Goal: Check status: Check status

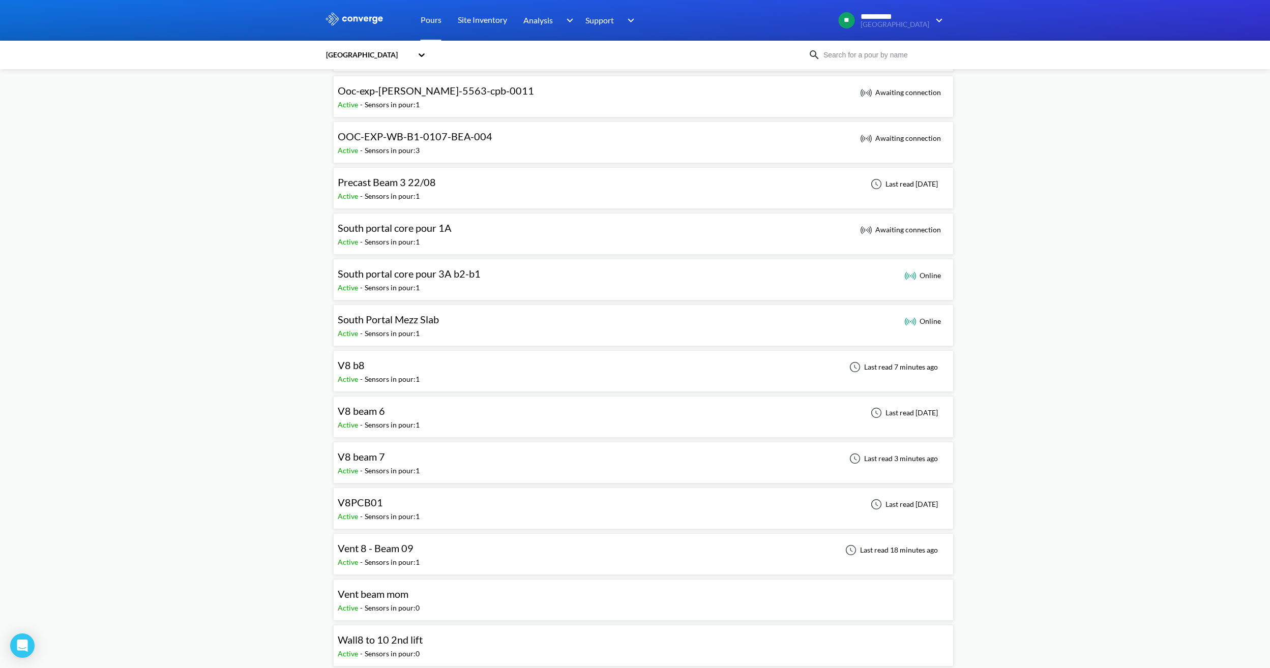
scroll to position [661, 0]
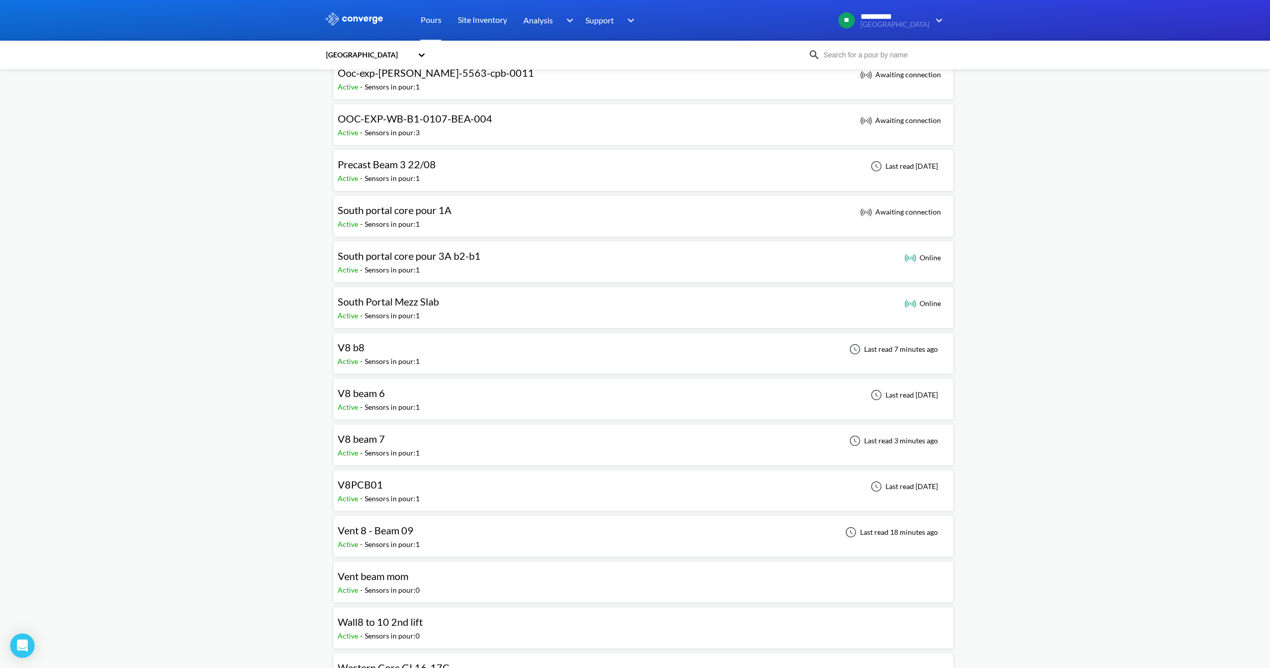
click at [451, 537] on div "Vent 8 - Beam 09 Active - Sensors in pour: 1 Last read 18 minutes ago" at bounding box center [643, 536] width 611 height 33
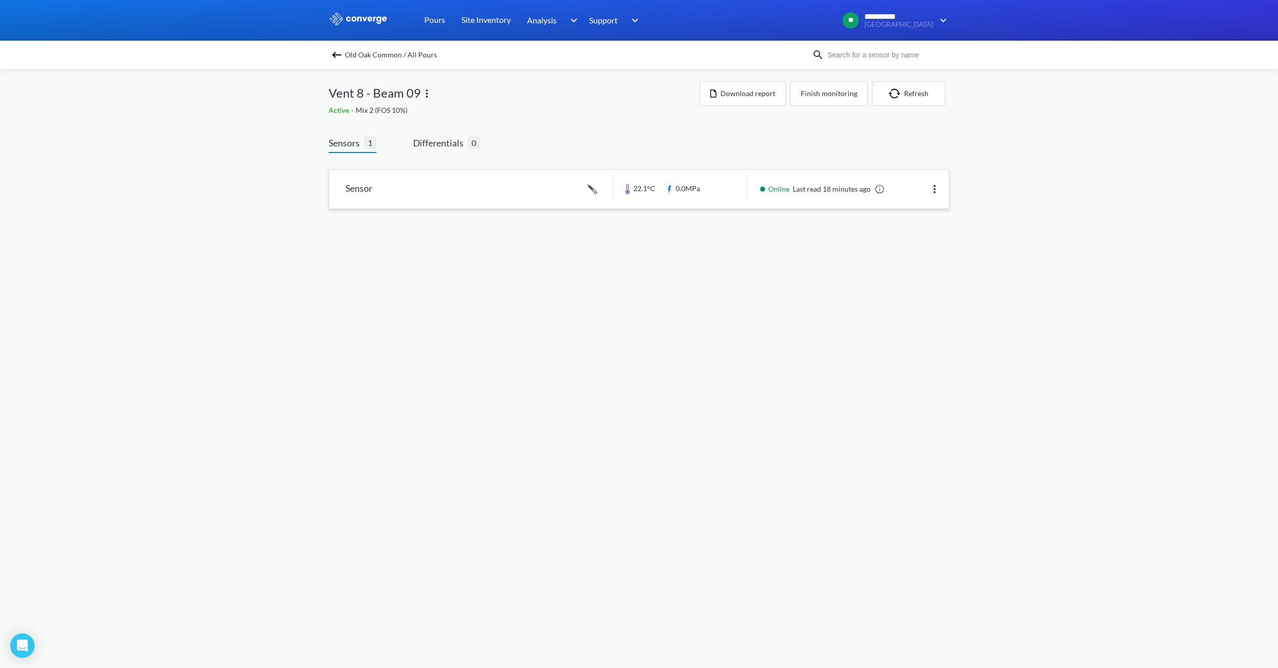
click at [784, 187] on link at bounding box center [638, 189] width 619 height 39
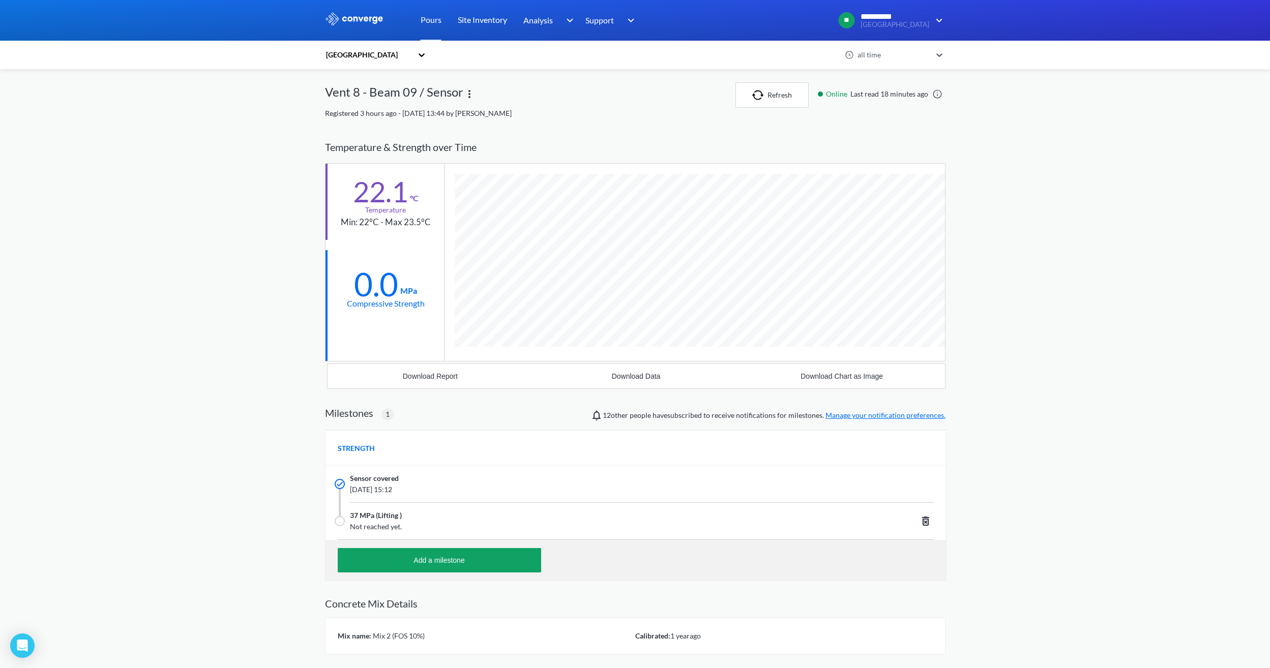
scroll to position [650, 620]
click at [785, 100] on button "Refresh" at bounding box center [771, 94] width 73 height 25
click at [954, 102] on div "**********" at bounding box center [635, 370] width 1270 height 741
click at [936, 92] on link at bounding box center [937, 94] width 10 height 10
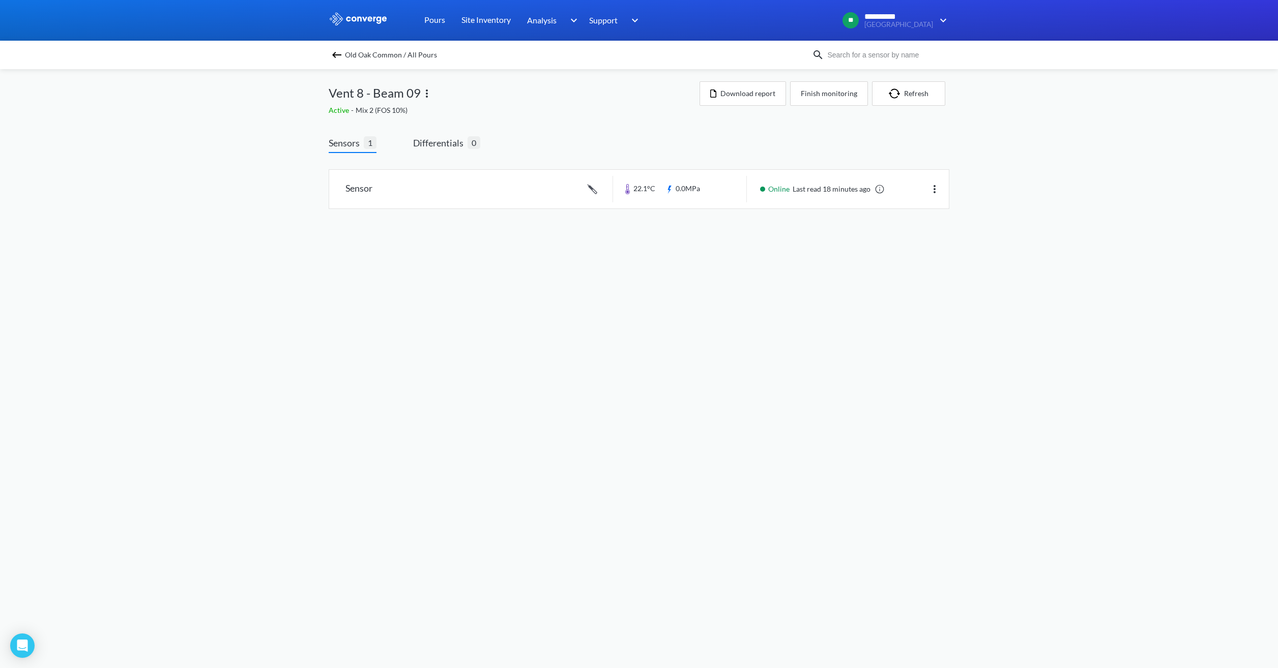
click at [337, 53] on img at bounding box center [337, 55] width 12 height 12
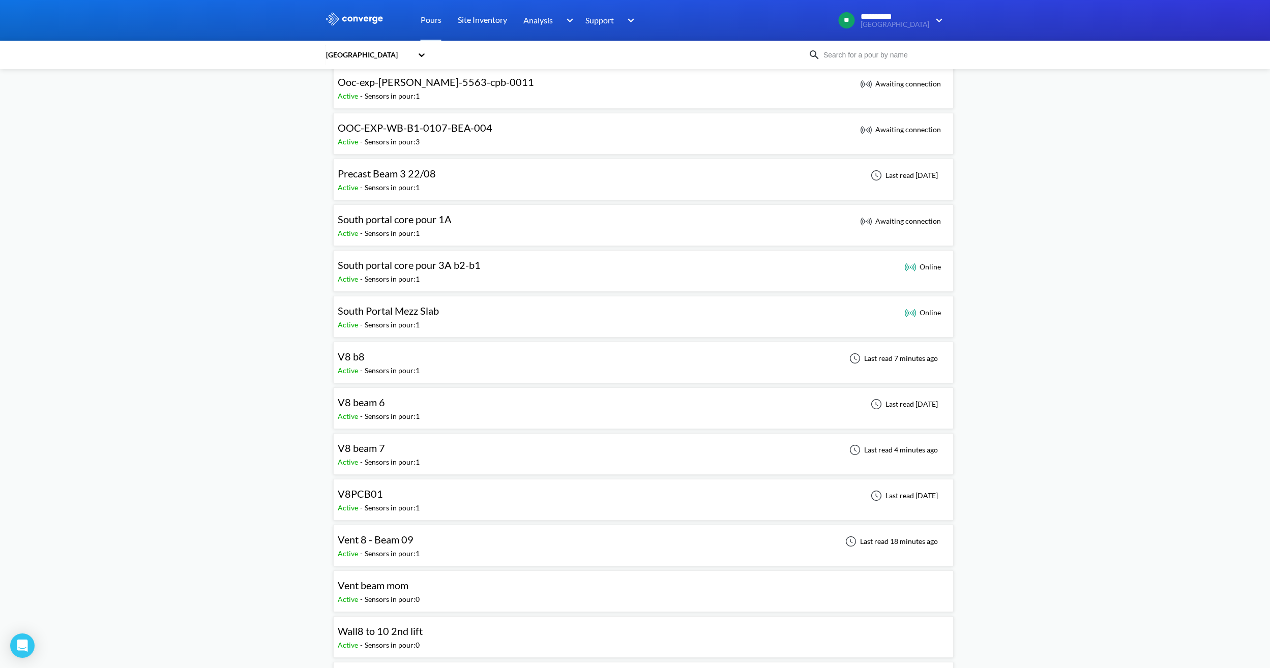
scroll to position [661, 0]
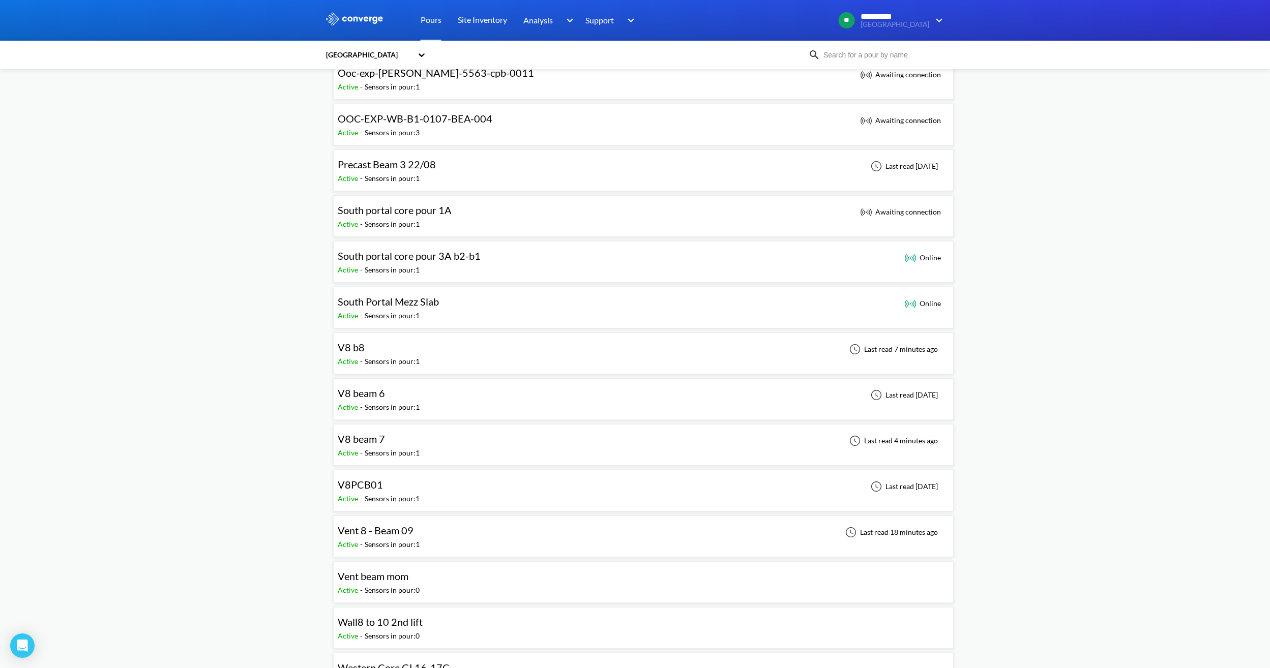
click at [557, 352] on div "V8 b8 Active - Sensors in pour: 1 Last read 7 minutes ago" at bounding box center [643, 353] width 611 height 33
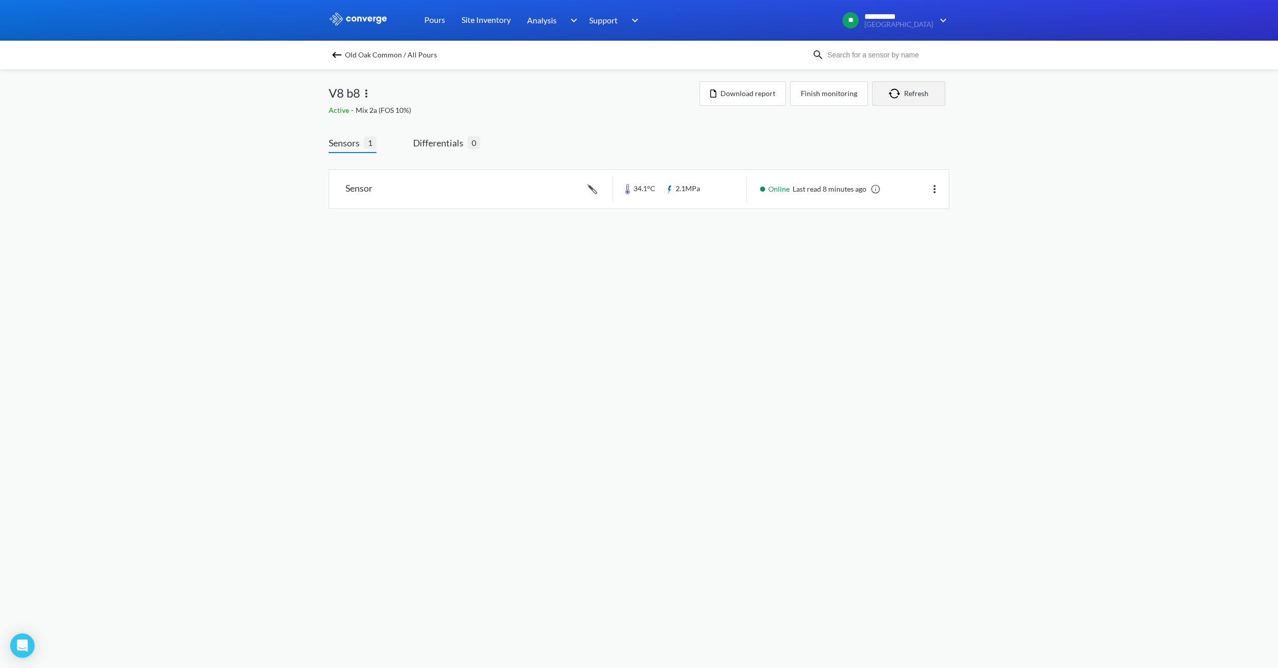
click at [920, 86] on button "Refresh" at bounding box center [908, 93] width 73 height 24
click at [337, 52] on img at bounding box center [337, 55] width 12 height 12
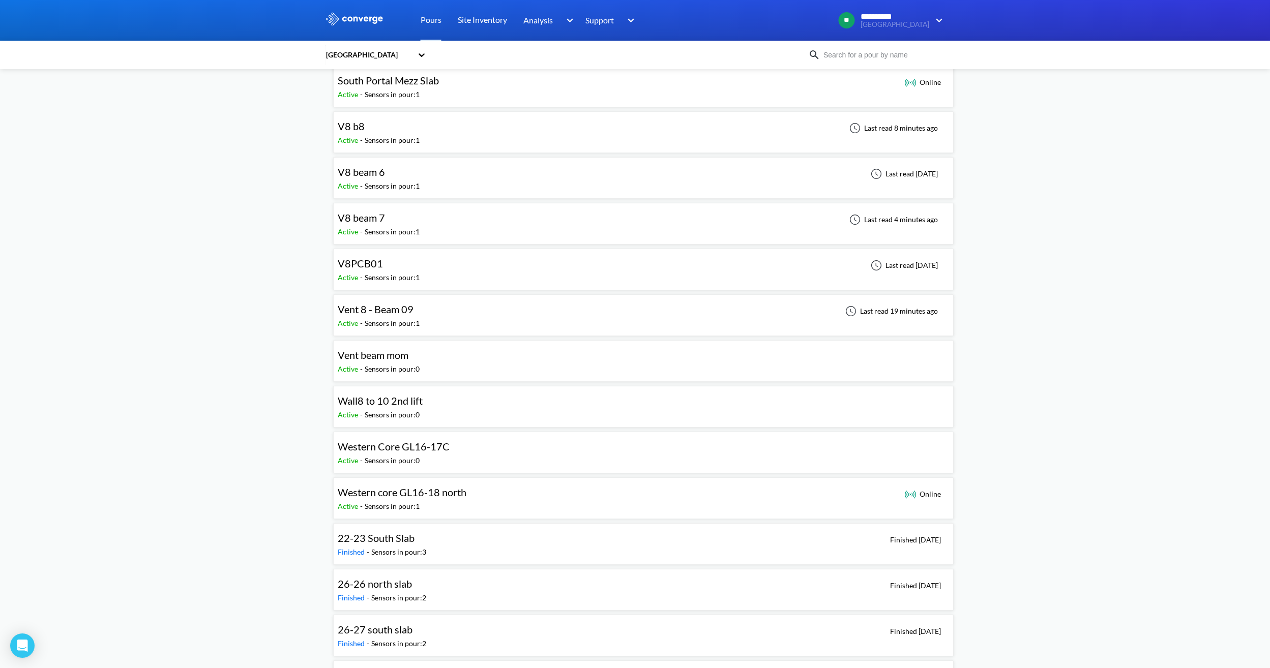
scroll to position [865, 0]
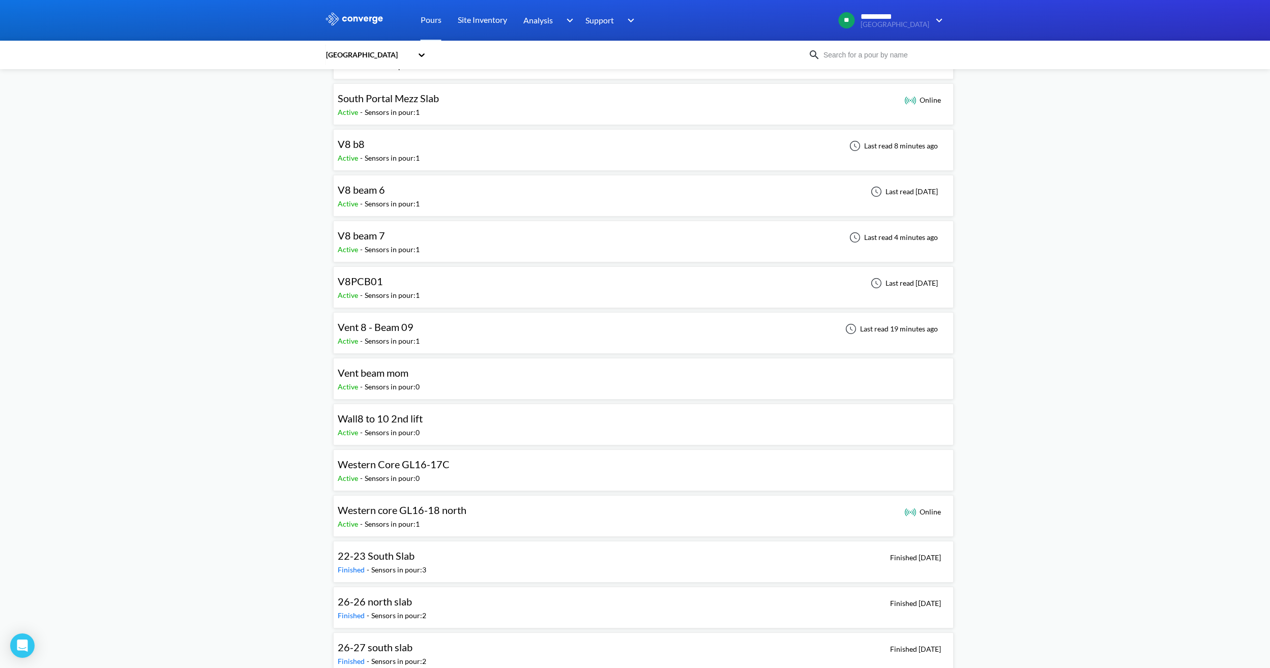
click at [407, 243] on div "V8 beam 7" at bounding box center [379, 236] width 82 height 16
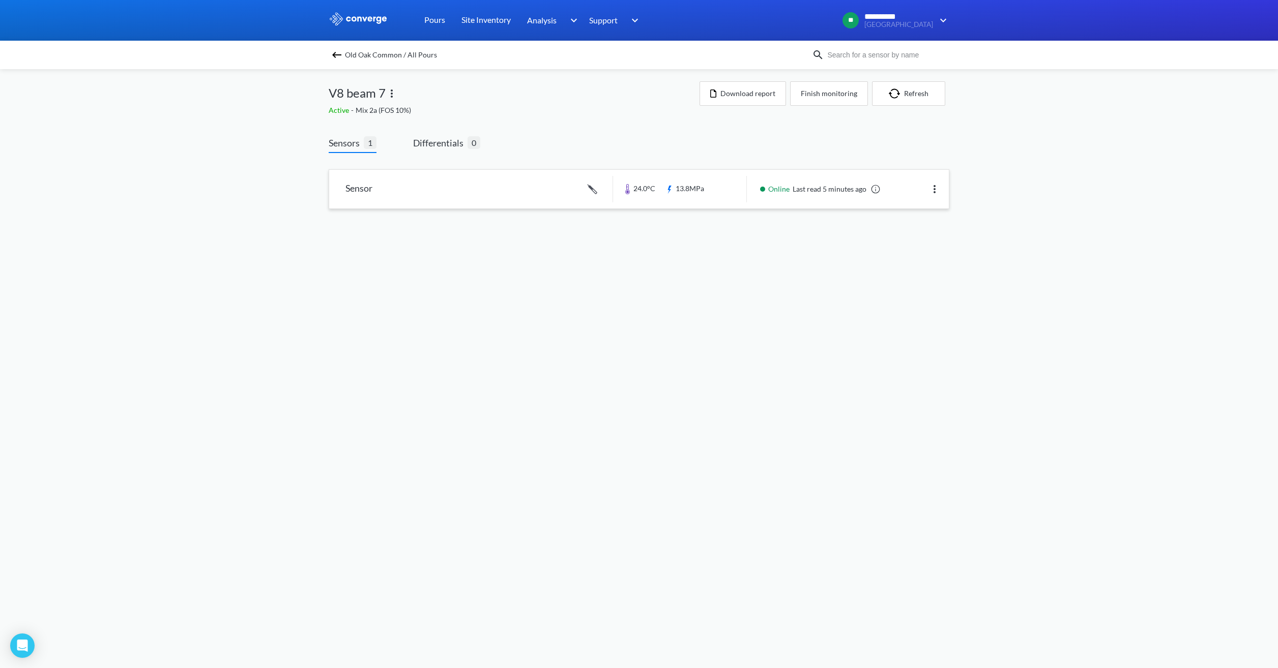
click at [683, 189] on link at bounding box center [638, 189] width 619 height 39
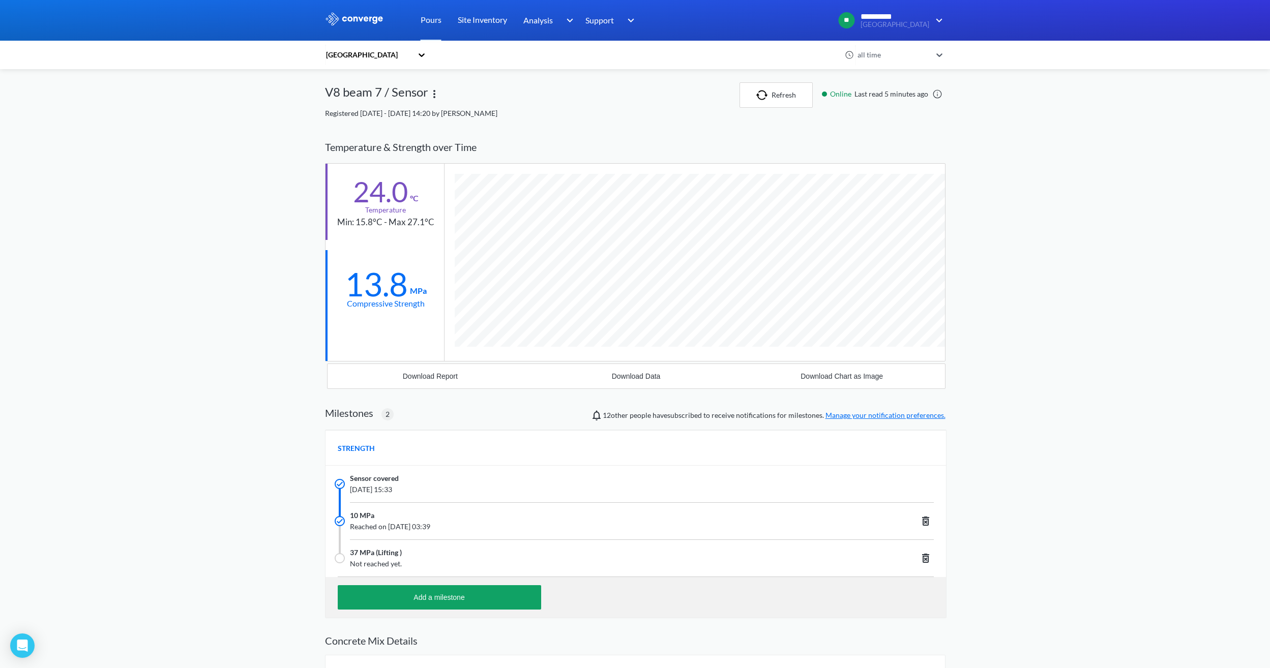
scroll to position [688, 620]
click at [779, 102] on button "Refresh" at bounding box center [775, 94] width 73 height 25
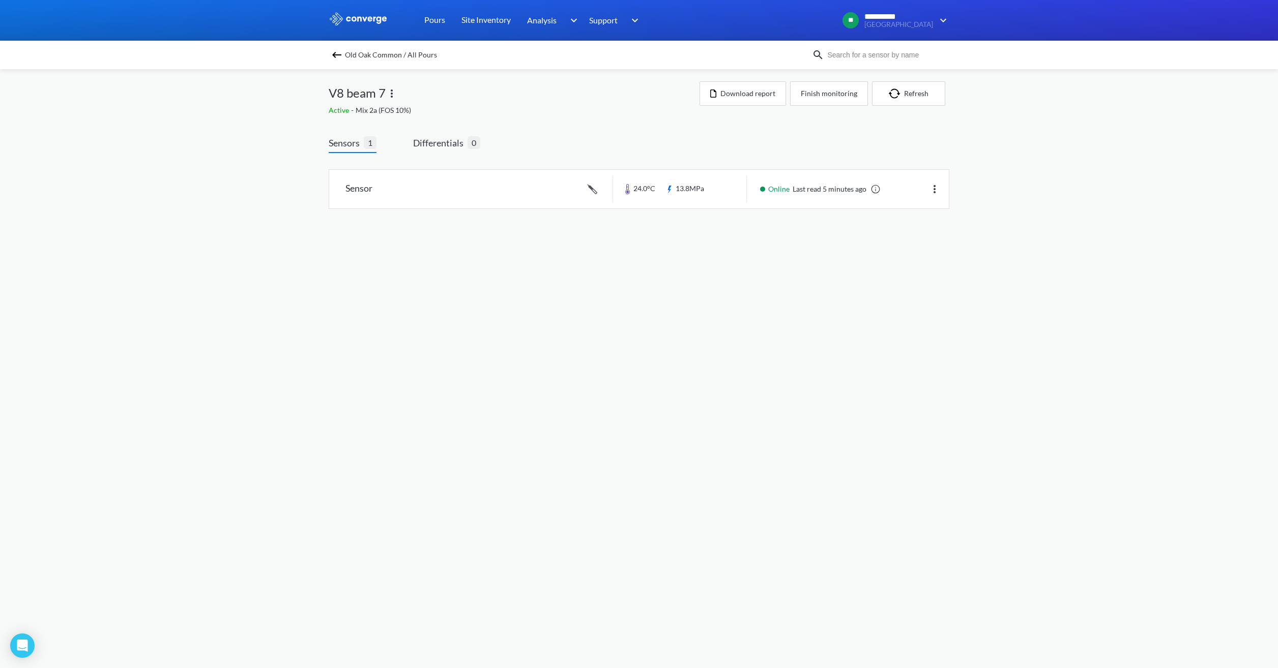
click at [340, 54] on img at bounding box center [337, 55] width 12 height 12
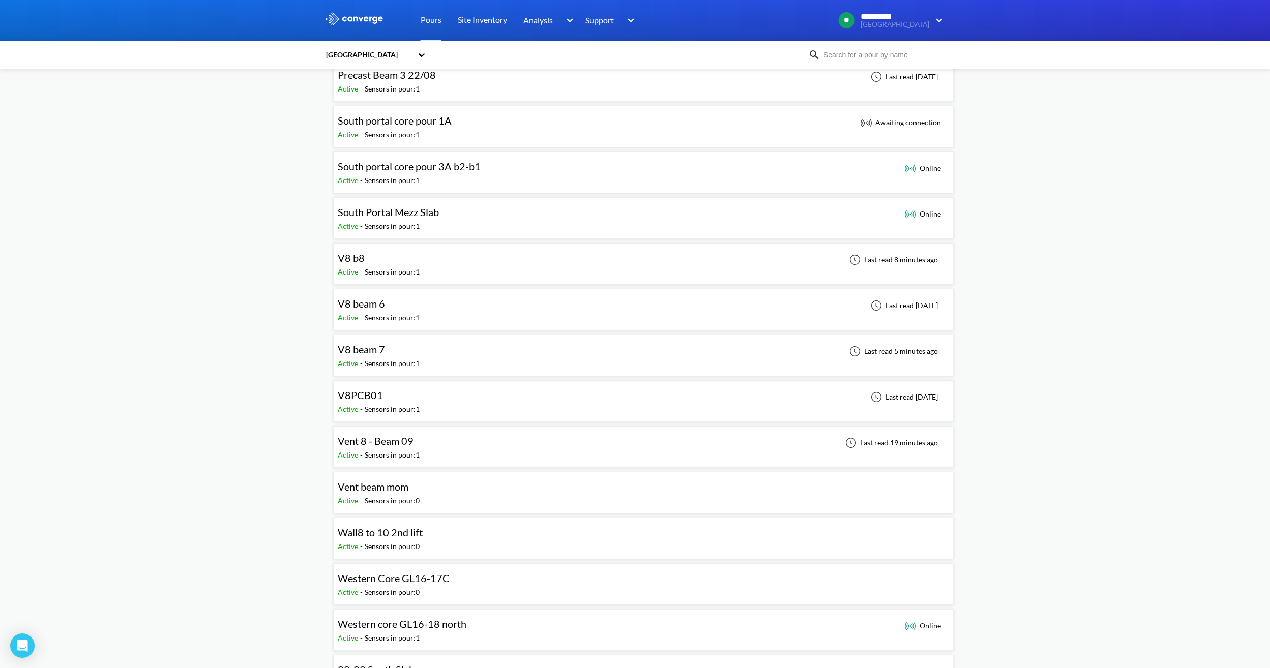
scroll to position [712, 0]
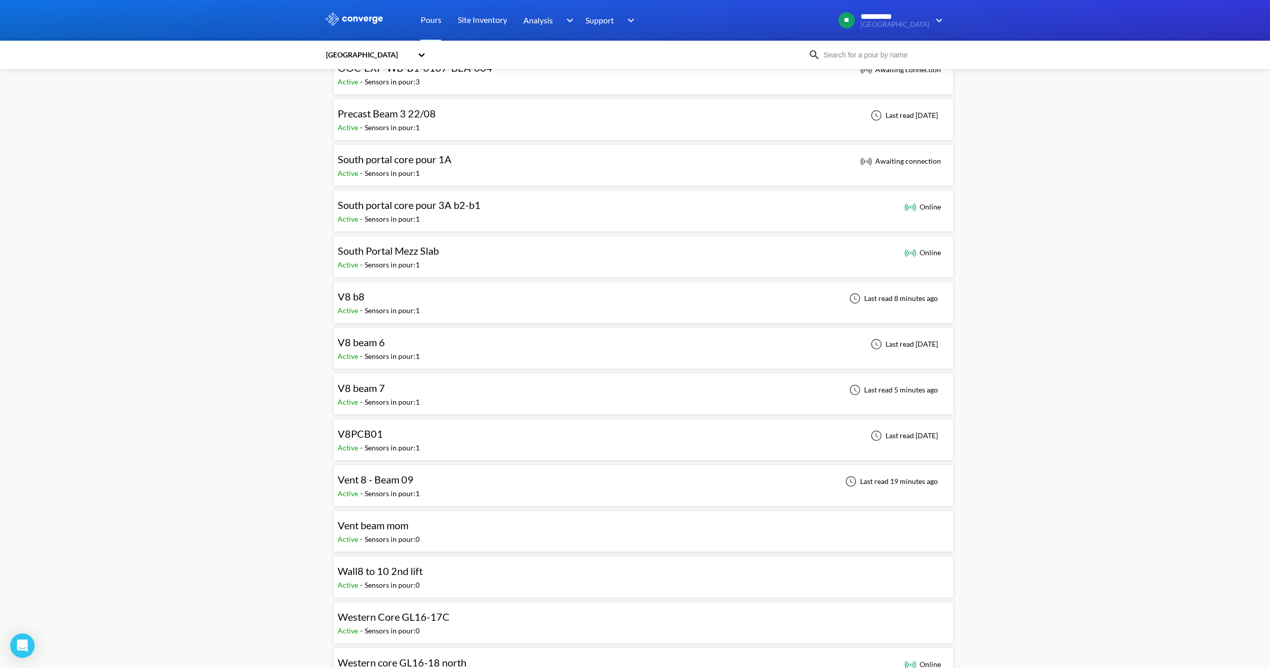
click at [343, 485] on span "Vent 8 - Beam 09" at bounding box center [376, 480] width 76 height 12
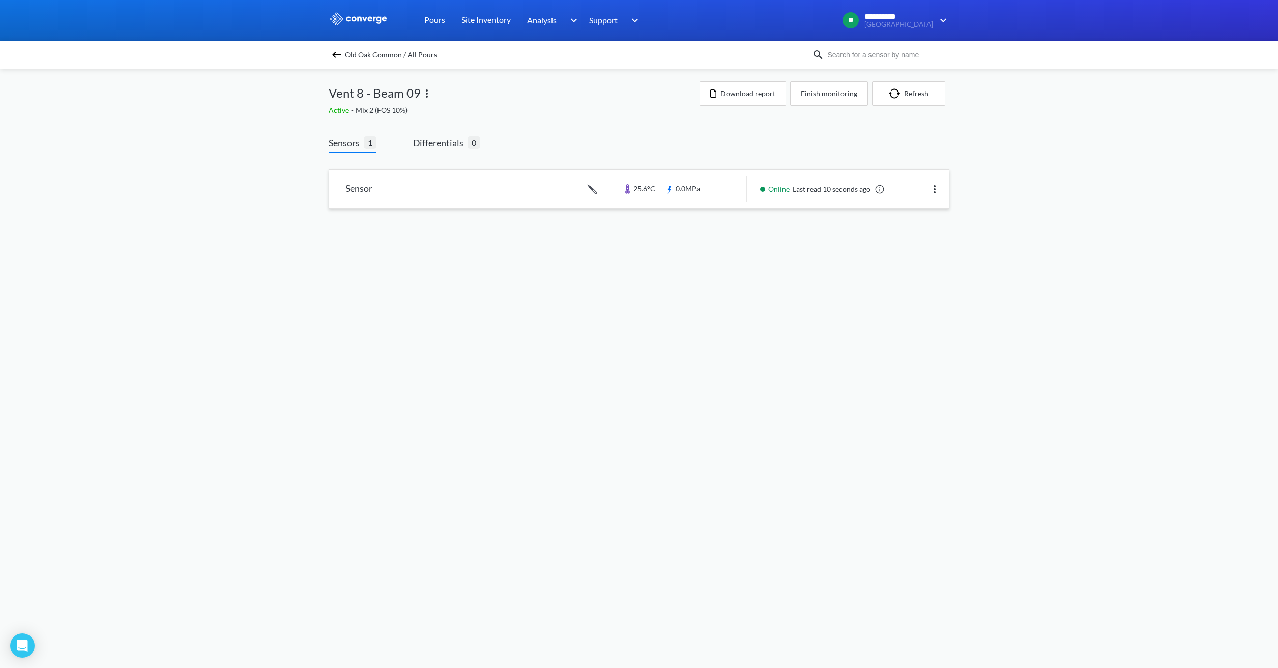
click at [849, 192] on link at bounding box center [638, 189] width 619 height 39
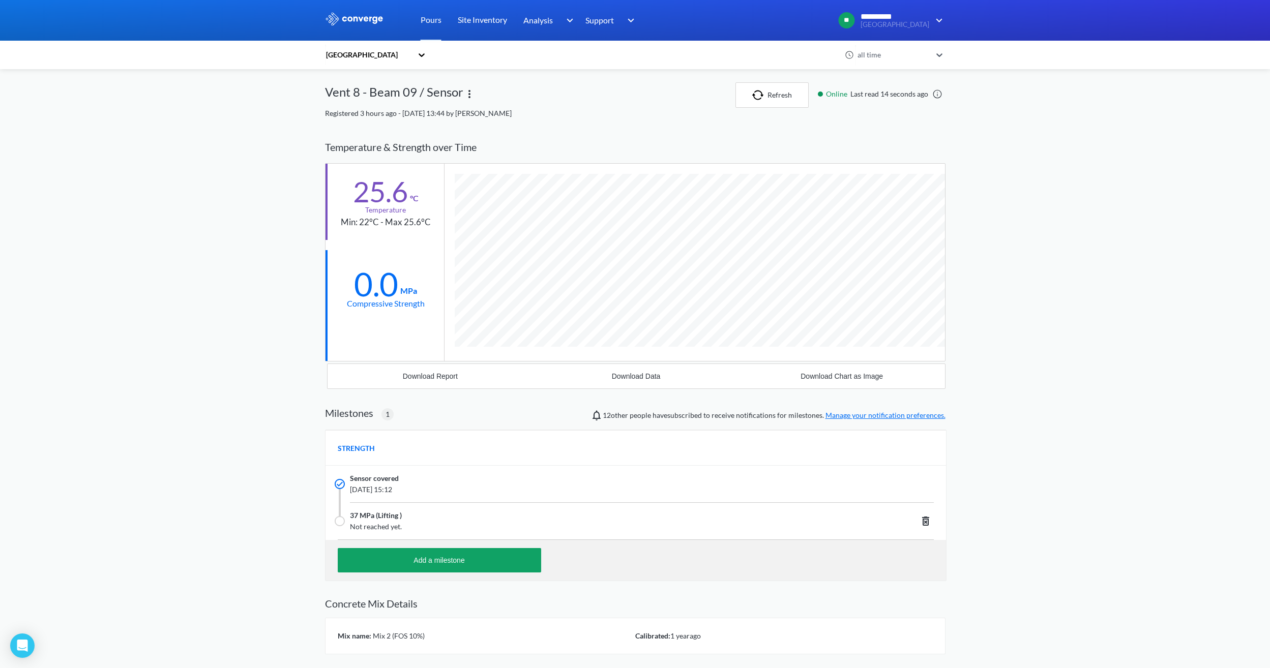
scroll to position [650, 620]
click at [781, 91] on button "Refresh" at bounding box center [771, 94] width 73 height 25
